Goal: Information Seeking & Learning: Learn about a topic

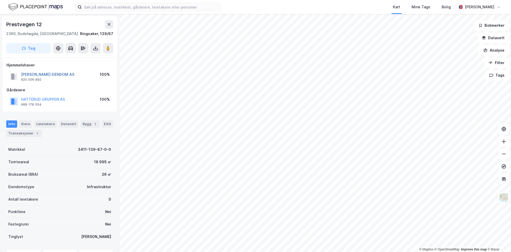
click at [0, 0] on button "[PERSON_NAME] EIENDOM AS" at bounding box center [0, 0] width 0 height 0
